Goal: Check status: Check status

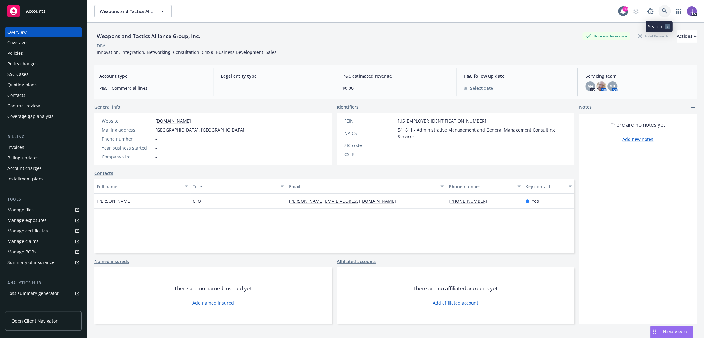
click at [662, 11] on icon at bounding box center [665, 11] width 6 height 6
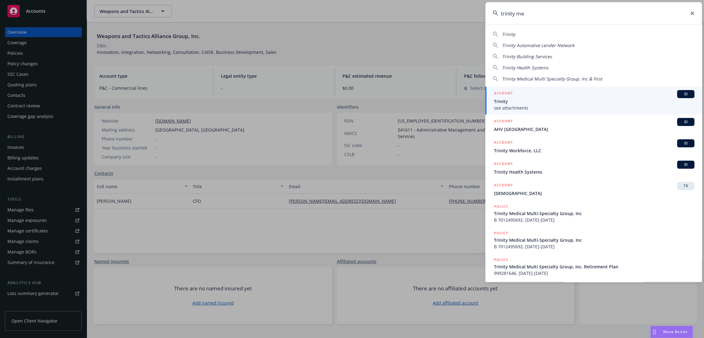
type input "trinity med"
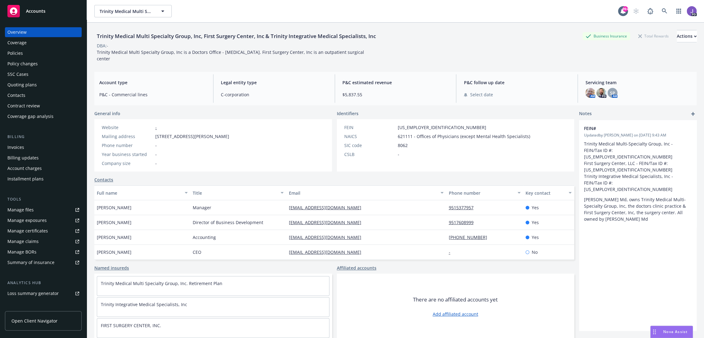
click at [22, 54] on div "Policies" at bounding box center [14, 53] width 15 height 10
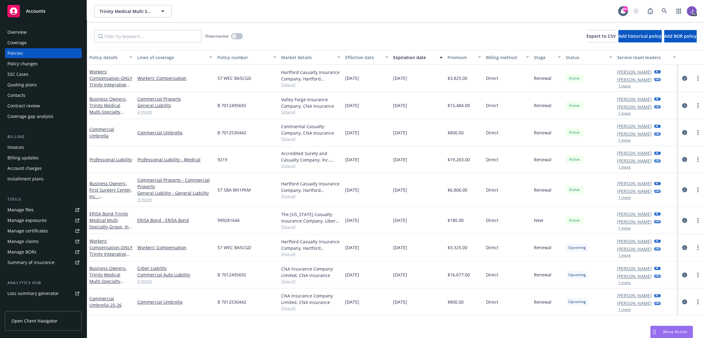
click at [159, 58] on div "Lines of coverage" at bounding box center [171, 57] width 68 height 6
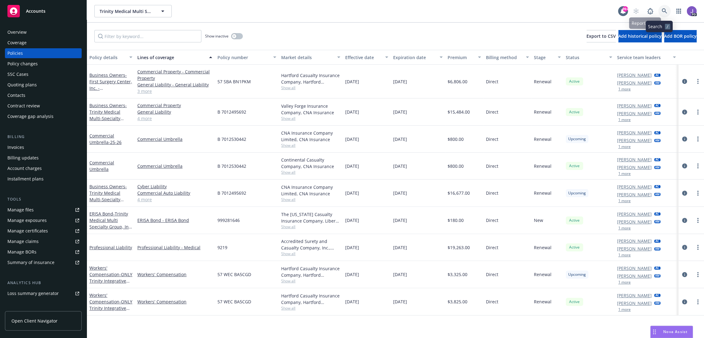
click at [662, 13] on icon at bounding box center [665, 11] width 6 height 6
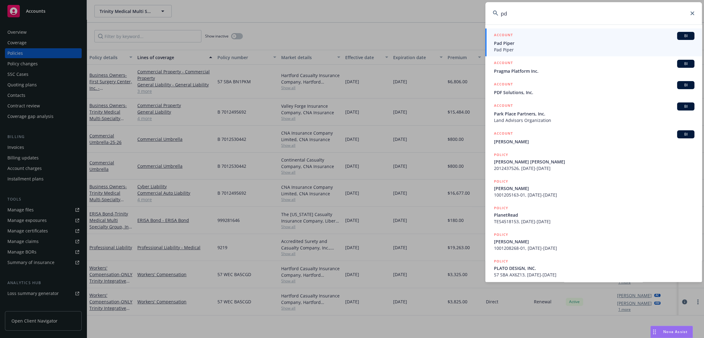
type input "p"
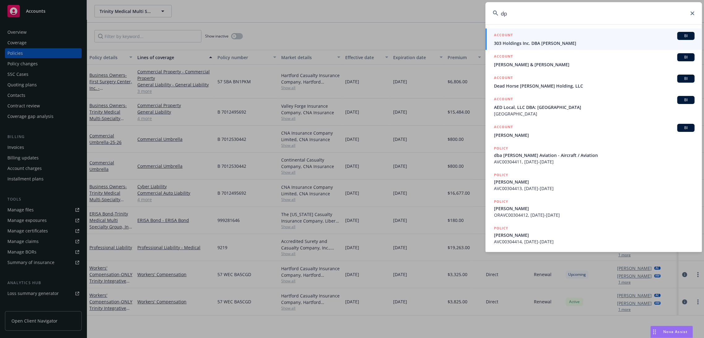
type input "d"
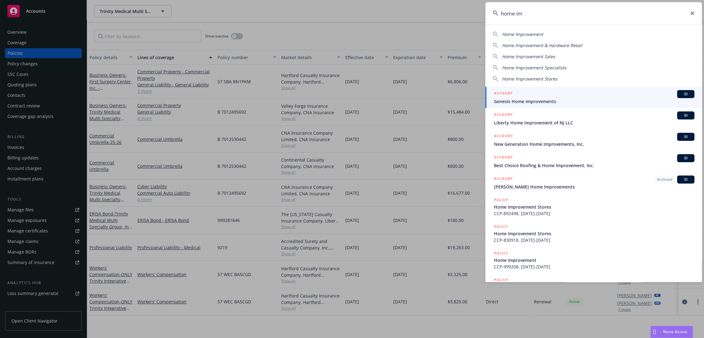
type input "home imp"
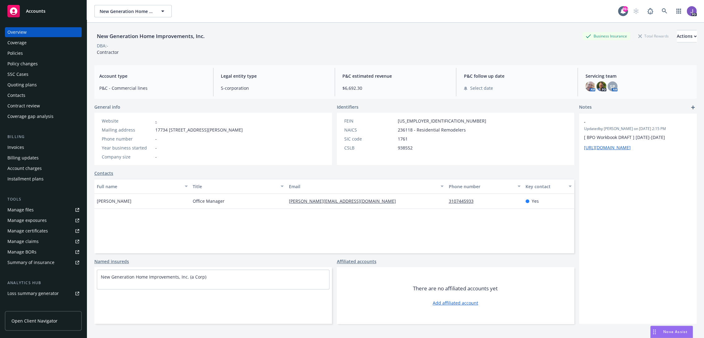
click at [28, 51] on div "Policies" at bounding box center [43, 53] width 72 height 10
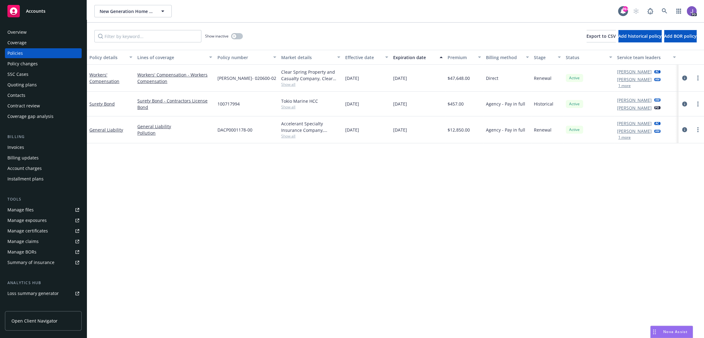
click at [286, 85] on span "Show all" at bounding box center [310, 84] width 59 height 5
click at [205, 207] on div "Policy details Lines of coverage Policy number Market details Effective date Ex…" at bounding box center [395, 194] width 617 height 288
click at [662, 11] on icon at bounding box center [664, 10] width 5 height 5
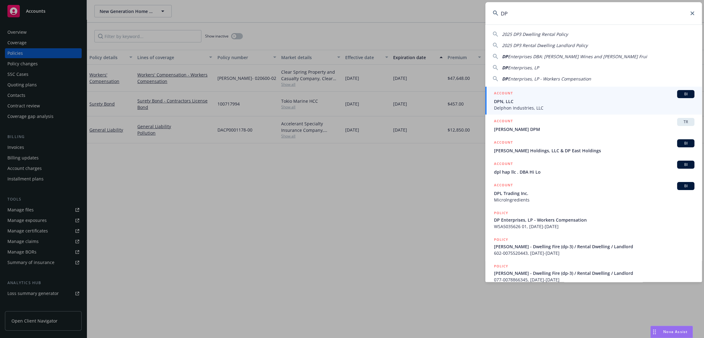
type input "D"
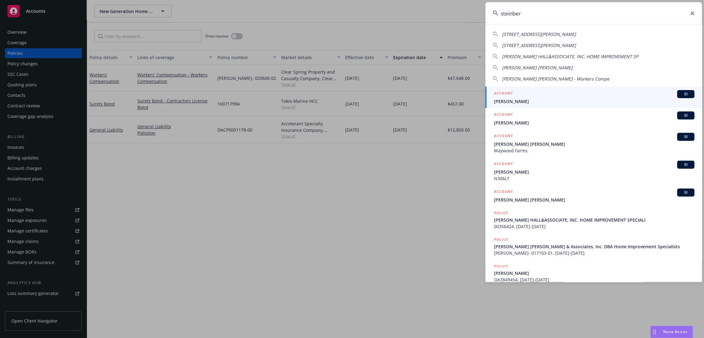
type input "[PERSON_NAME]"
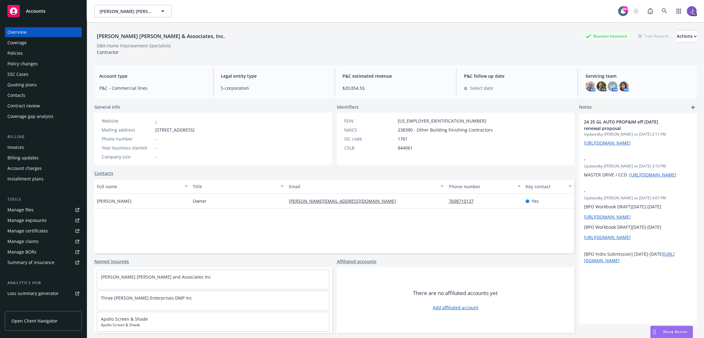
click at [35, 52] on div "Policies" at bounding box center [43, 53] width 72 height 10
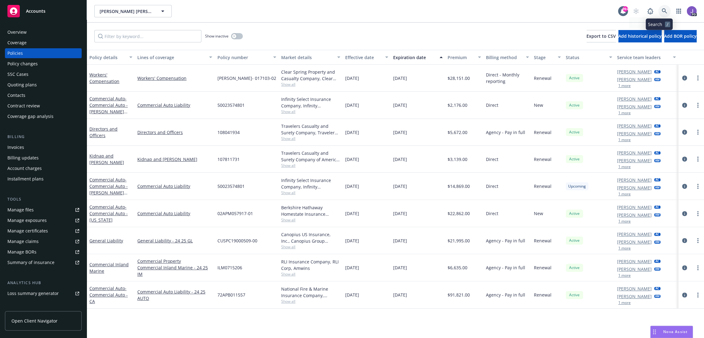
click at [662, 11] on icon at bounding box center [665, 11] width 6 height 6
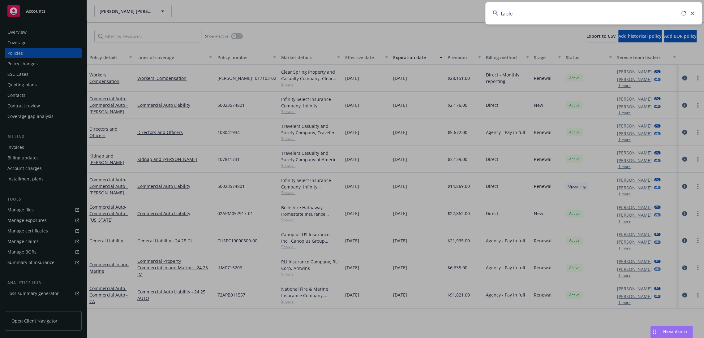
type input "tablet"
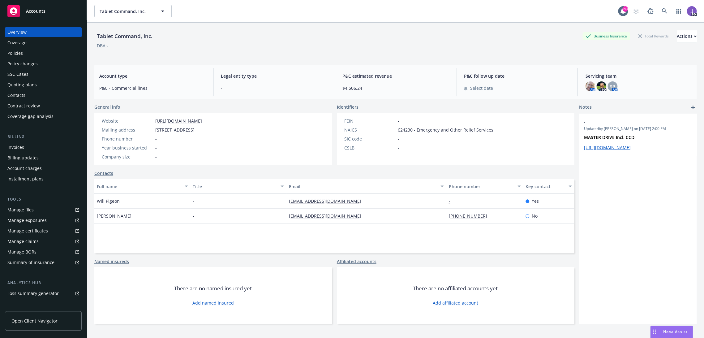
scroll to position [65, 0]
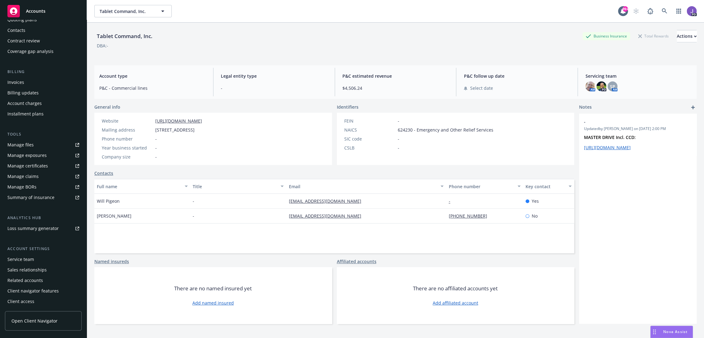
click at [23, 261] on div "Service team" at bounding box center [20, 259] width 27 height 10
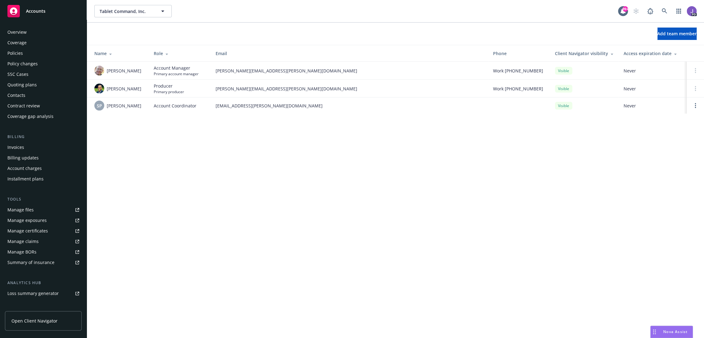
drag, startPoint x: 22, startPoint y: 33, endPoint x: 28, endPoint y: 36, distance: 6.8
click at [22, 33] on div "Overview" at bounding box center [16, 32] width 19 height 10
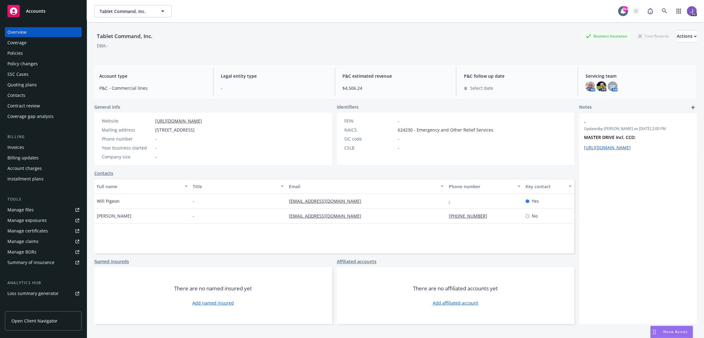
click at [290, 44] on div "DBA: -" at bounding box center [395, 45] width 602 height 6
click at [662, 10] on icon at bounding box center [665, 11] width 6 height 6
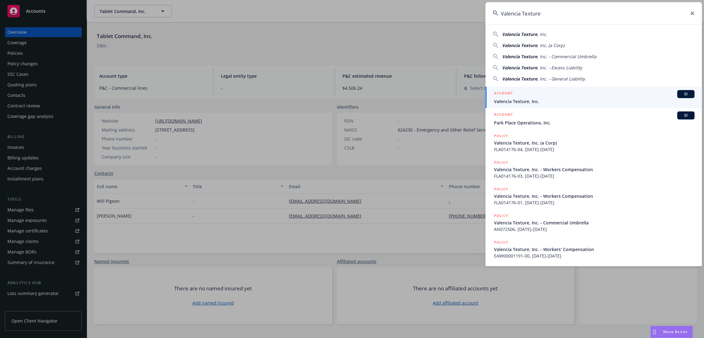
type input "Valencia Texture"
click at [541, 93] on div "ACCOUNT BI" at bounding box center [594, 94] width 201 height 8
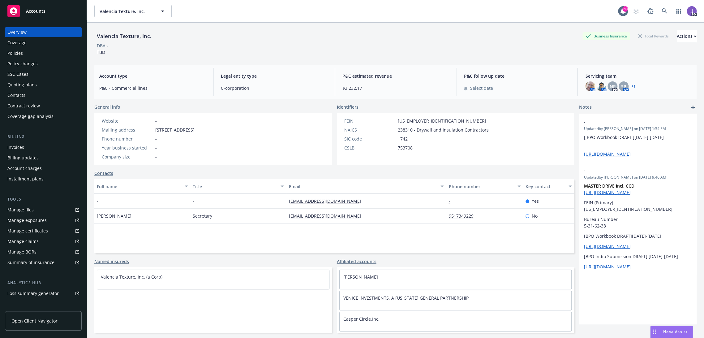
click at [25, 83] on div "Quoting plans" at bounding box center [21, 85] width 29 height 10
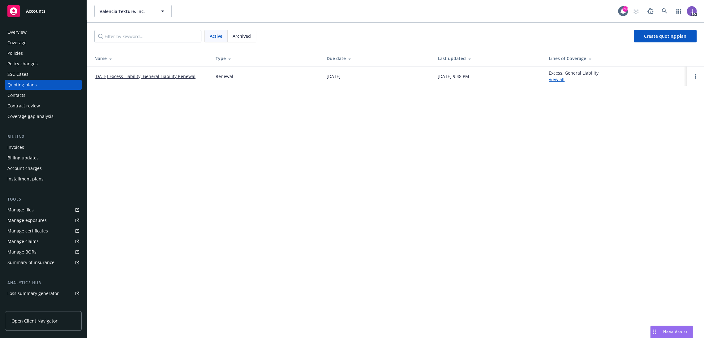
click at [137, 75] on link "[DATE] Excess Liability, General Liability Renewal" at bounding box center [144, 76] width 101 height 6
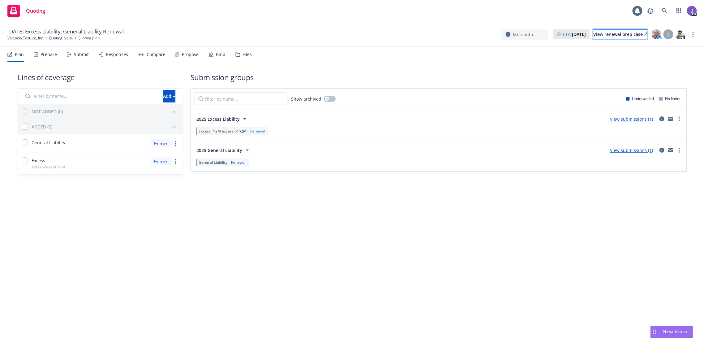
click at [603, 33] on div "View renewal prep case" at bounding box center [621, 34] width 54 height 9
